Goal: Navigation & Orientation: Find specific page/section

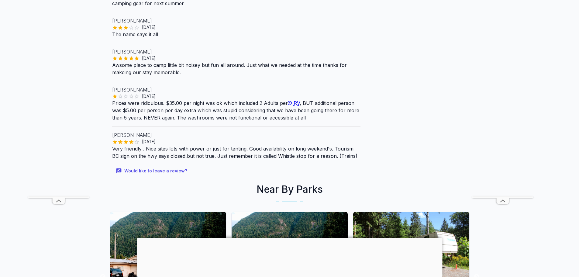
scroll to position [286, 0]
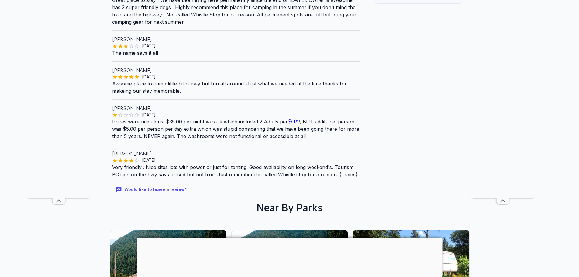
click at [289, 238] on div at bounding box center [290, 238] width 306 height 0
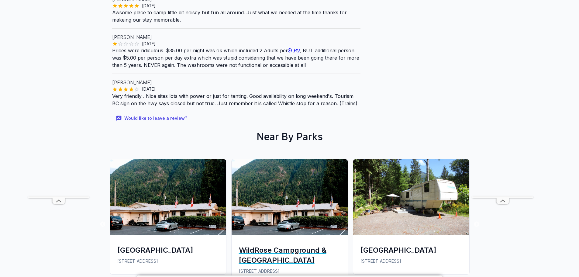
scroll to position [486, 0]
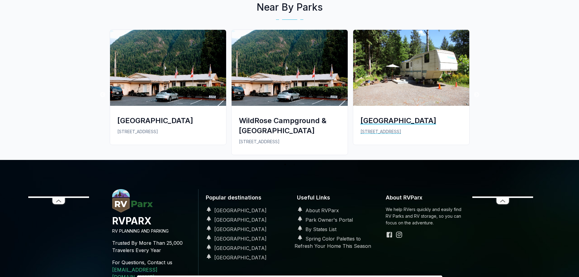
click at [390, 125] on div "[GEOGRAPHIC_DATA]" at bounding box center [412, 121] width 102 height 10
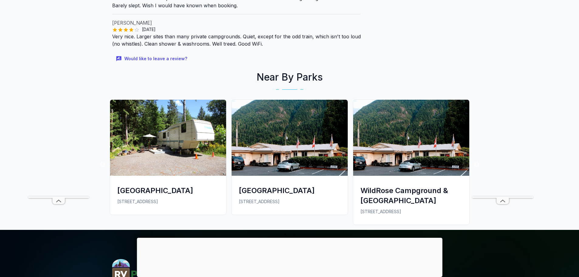
scroll to position [699, 0]
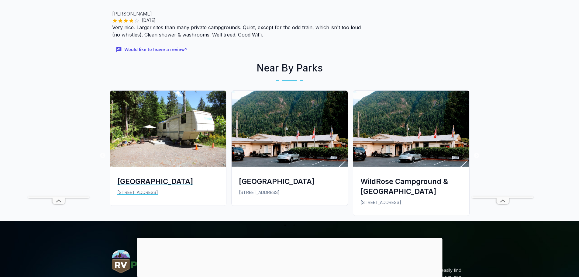
click at [149, 130] on img at bounding box center [168, 129] width 116 height 76
